Goal: Register for event/course

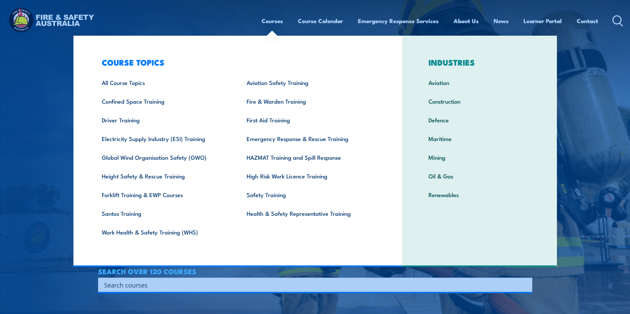
click at [271, 21] on link "Courses" at bounding box center [272, 21] width 21 height 18
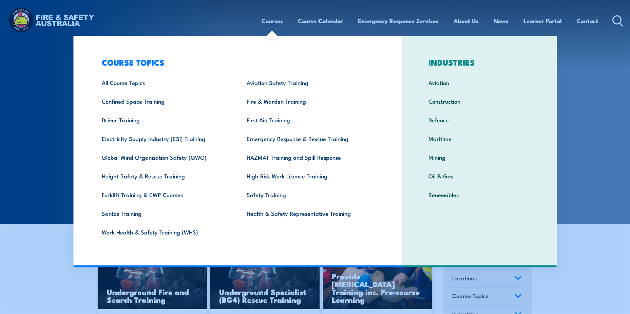
click at [271, 18] on link "Courses" at bounding box center [272, 21] width 21 height 18
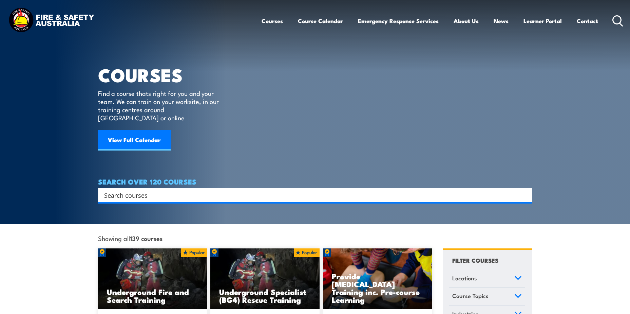
click at [271, 19] on link "Courses" at bounding box center [272, 21] width 21 height 18
click at [271, 22] on link "Courses" at bounding box center [272, 21] width 21 height 18
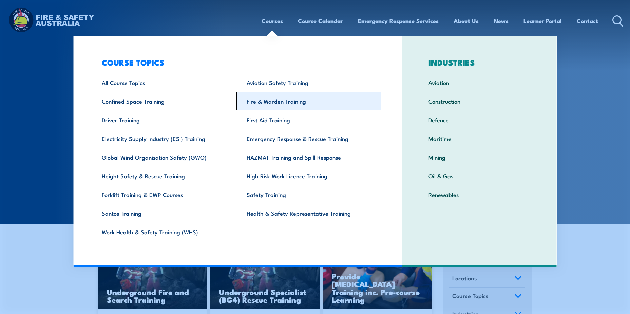
click at [291, 101] on link "Fire & Warden Training" at bounding box center [308, 101] width 145 height 19
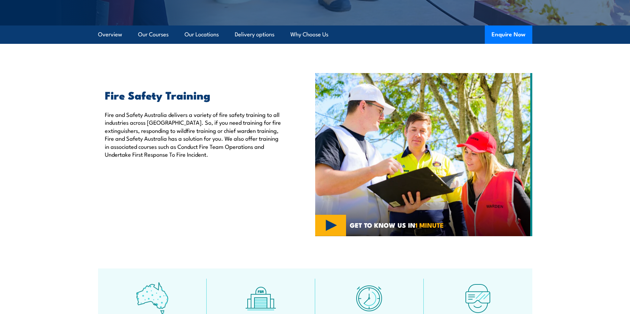
scroll to position [170, 0]
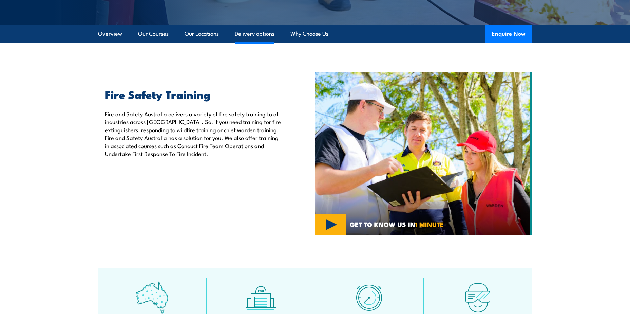
click at [261, 35] on link "Delivery options" at bounding box center [255, 34] width 40 height 18
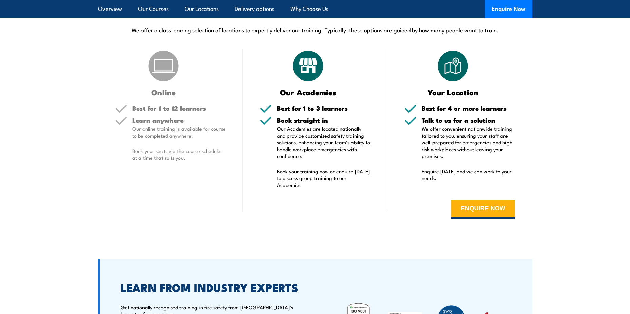
scroll to position [1288, 0]
click at [467, 133] on p "We offer convenient nationwide training tailored to you, ensuring your staff ar…" at bounding box center [469, 143] width 94 height 34
click at [479, 209] on button "ENQUIRE NOW" at bounding box center [483, 209] width 64 height 18
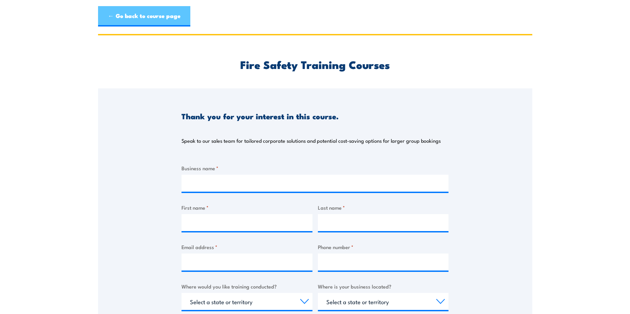
click at [131, 11] on link "← Go back to course page" at bounding box center [144, 16] width 92 height 20
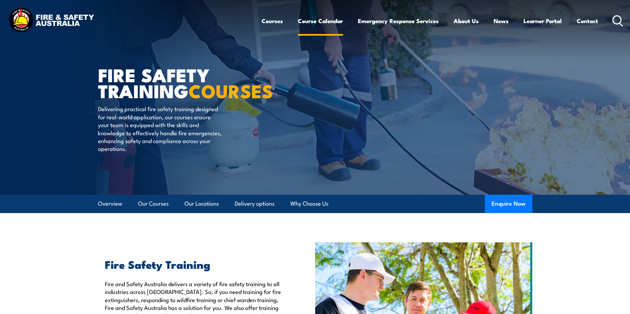
click at [327, 20] on link "Course Calendar" at bounding box center [320, 21] width 45 height 18
click at [313, 23] on link "Course Calendar" at bounding box center [320, 21] width 45 height 18
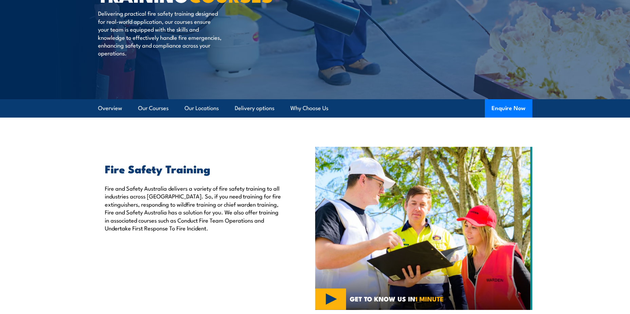
scroll to position [135, 0]
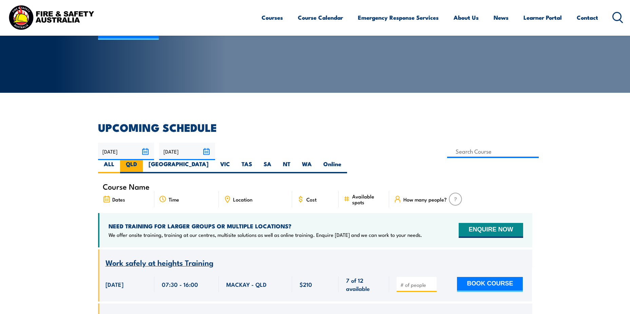
click at [143, 160] on label "QLD" at bounding box center [131, 166] width 23 height 13
click at [142, 160] on input "QLD" at bounding box center [139, 162] width 4 height 4
radio input "true"
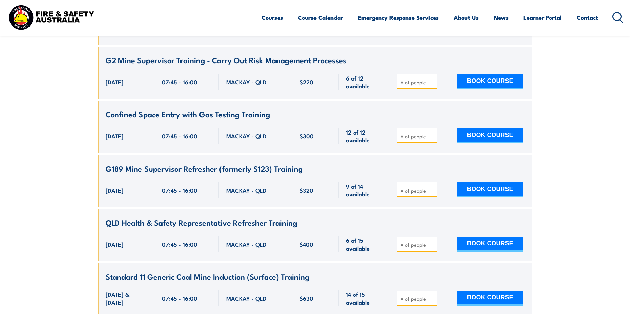
scroll to position [2091, 0]
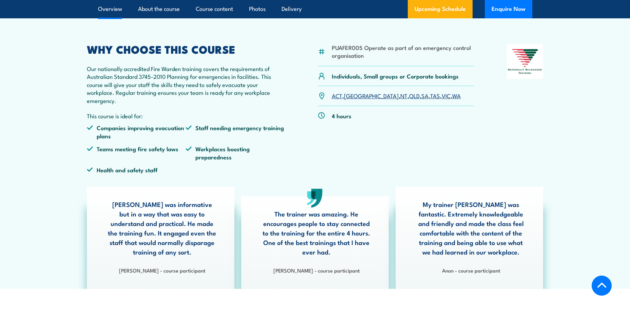
scroll to position [238, 0]
